Goal: Obtain resource: Obtain resource

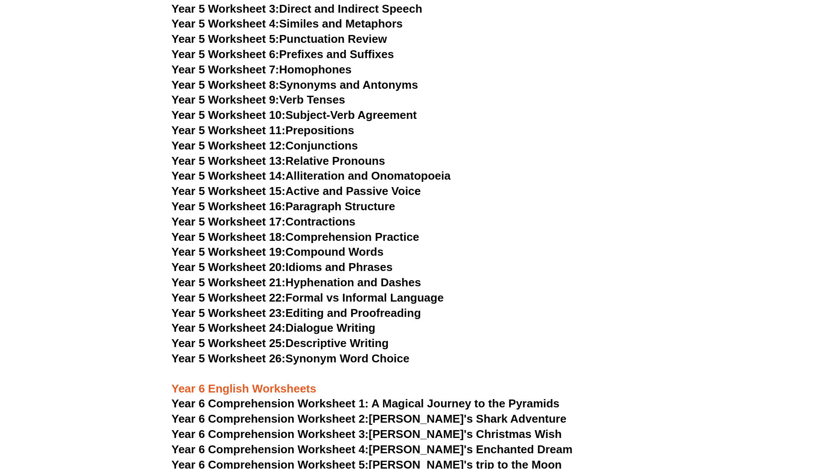
scroll to position [4369, 0]
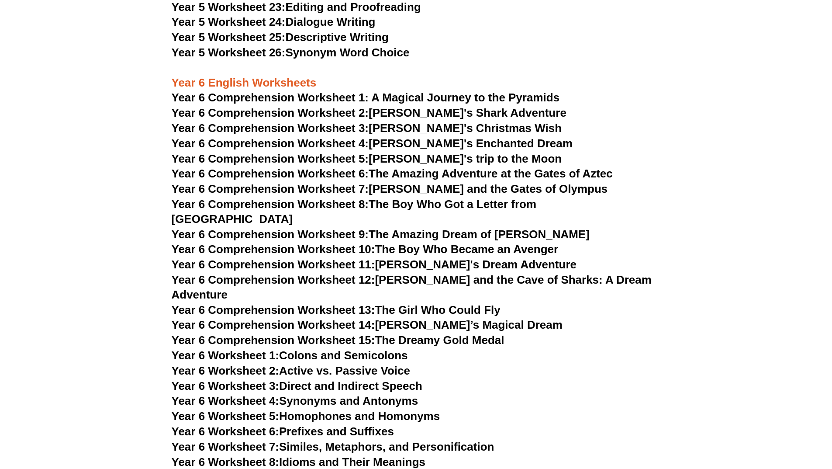
click at [294, 98] on span "Year 6 Comprehension Worksheet 1: A Magical Journey to the Pyramids" at bounding box center [366, 97] width 388 height 13
click at [322, 110] on span "Year 6 Comprehension Worksheet 2:" at bounding box center [270, 112] width 197 height 13
click at [355, 130] on span "Year 6 Comprehension Worksheet 3:" at bounding box center [270, 127] width 197 height 13
click at [300, 97] on span "Year 6 Comprehension Worksheet 1: A Magical Journey to the Pyramids" at bounding box center [366, 97] width 388 height 13
click at [280, 99] on span "Year 6 Comprehension Worksheet 1: A Magical Journey to the Pyramids" at bounding box center [366, 97] width 388 height 13
